Goal: Navigation & Orientation: Find specific page/section

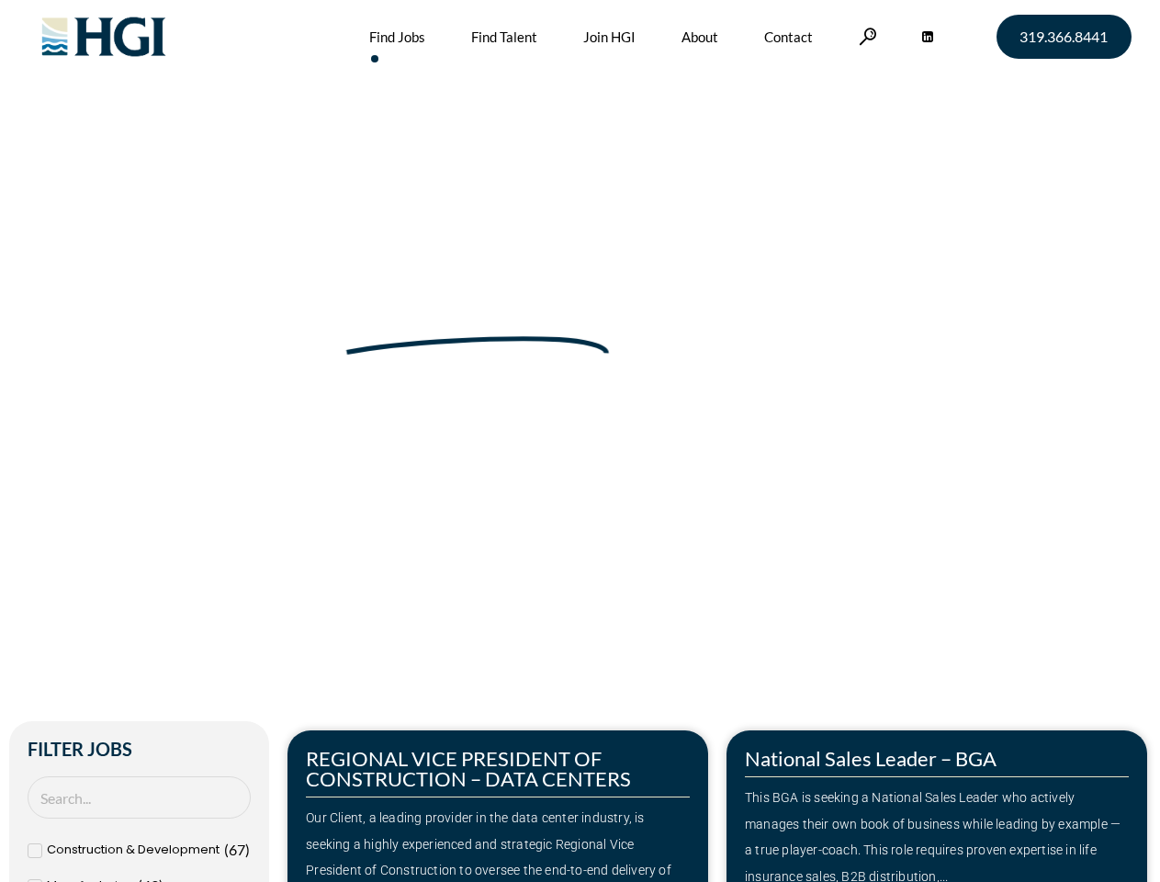
click at [580, 441] on div "Make Your Next Move Home » Jobs" at bounding box center [580, 388] width 1047 height 776
click at [865, 36] on link at bounding box center [868, 36] width 18 height 17
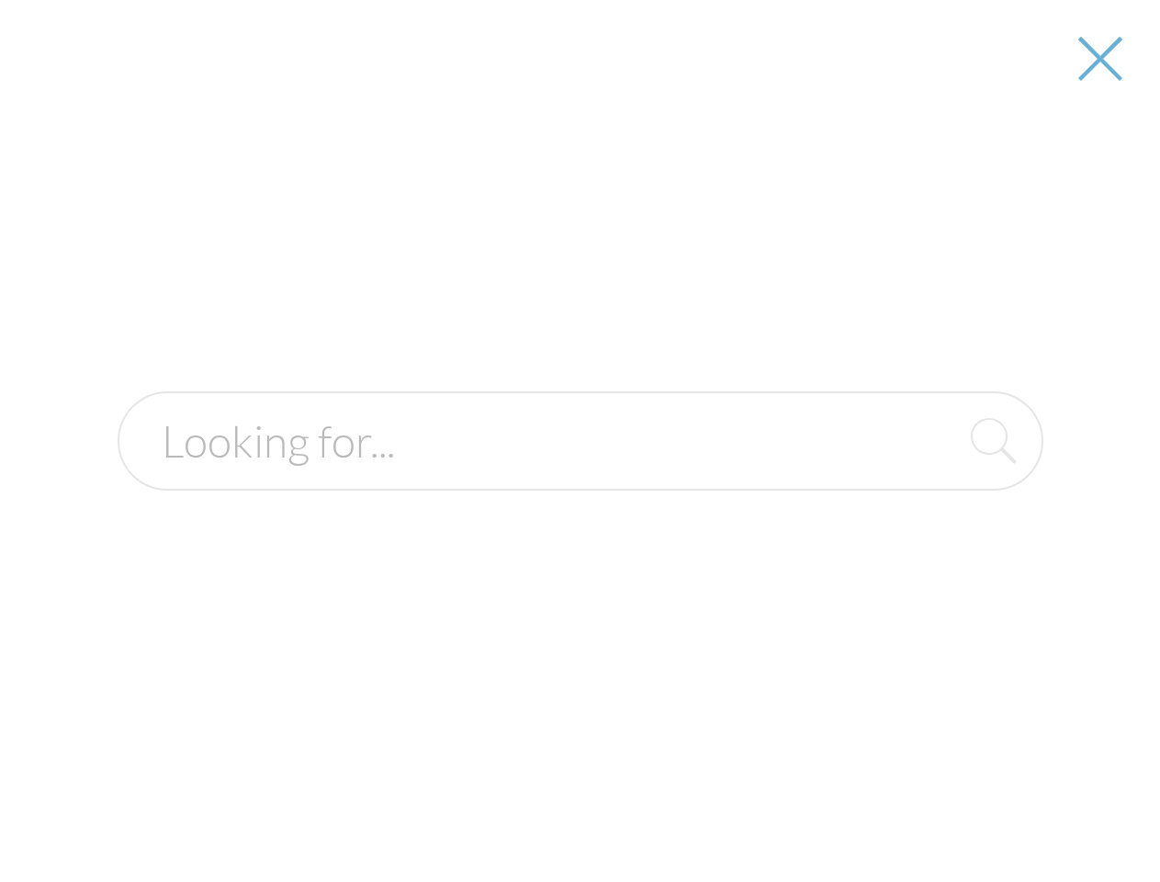
click at [937, 491] on form at bounding box center [581, 440] width 926 height 99
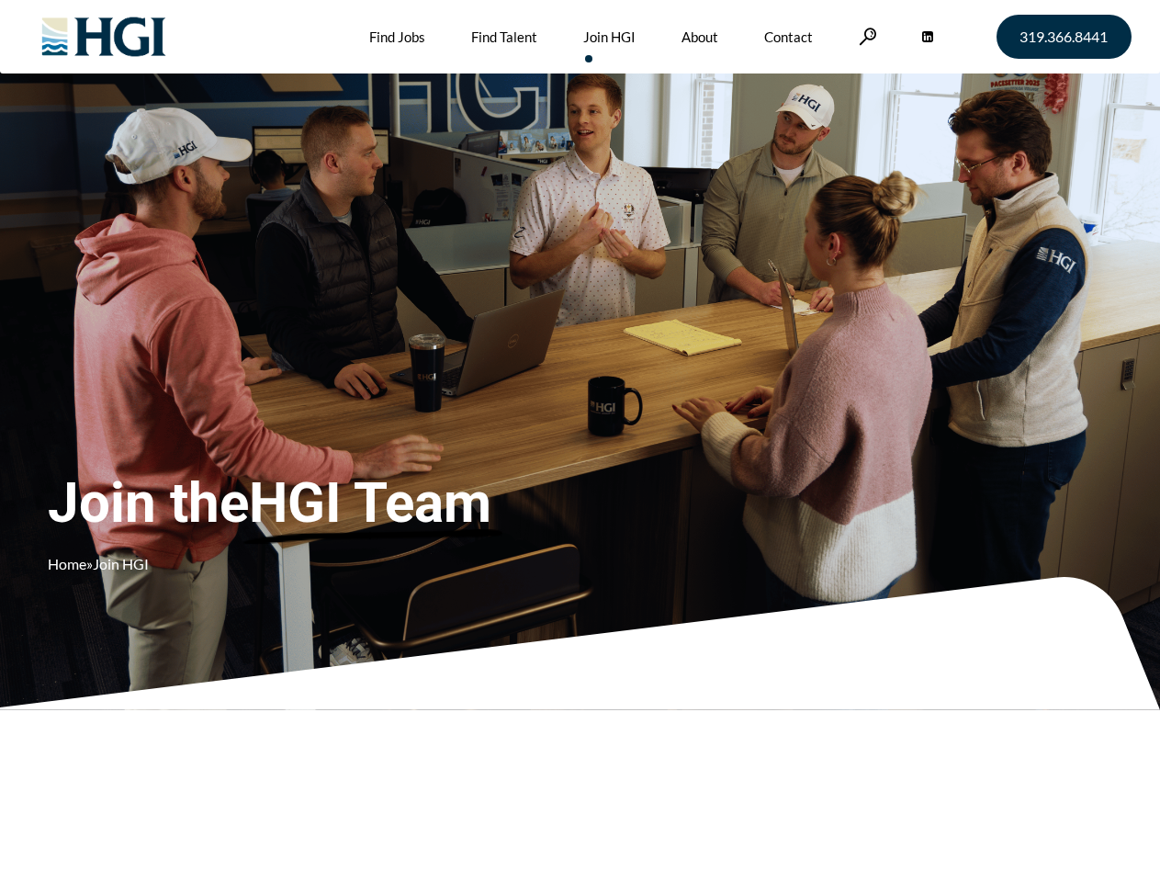
click at [580, 441] on div "Join the HGI Team Home » Join HGI" at bounding box center [343, 413] width 591 height 357
click at [865, 36] on link at bounding box center [868, 36] width 18 height 17
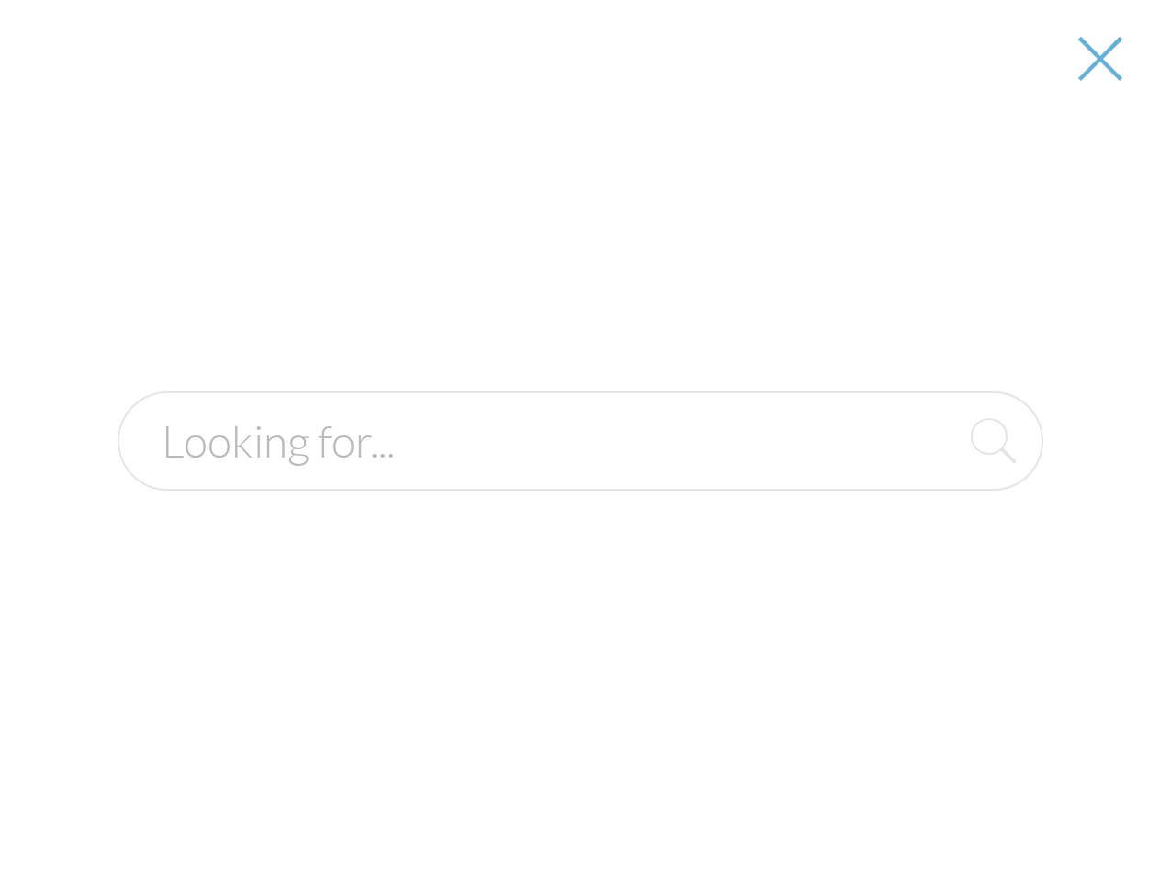
click at [580, 441] on div "Join the HGI Team Home » Join HGI" at bounding box center [343, 413] width 591 height 357
